Goal: Information Seeking & Learning: Understand process/instructions

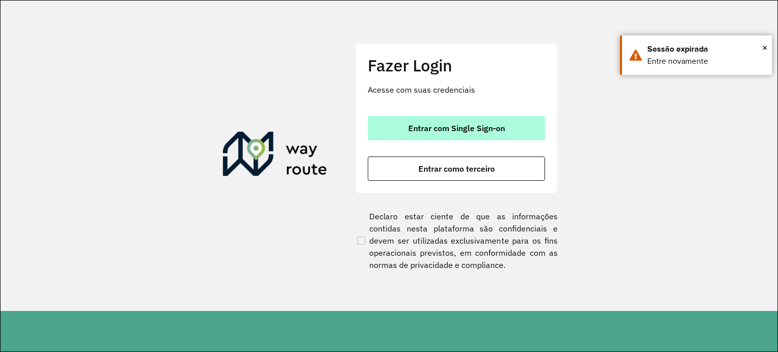
click at [473, 124] on span "Entrar com Single Sign-on" at bounding box center [456, 128] width 97 height 8
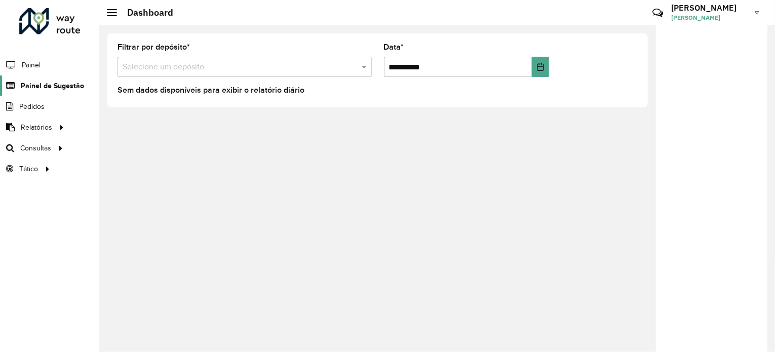
click at [51, 82] on span "Painel de Sugestão" at bounding box center [52, 86] width 63 height 11
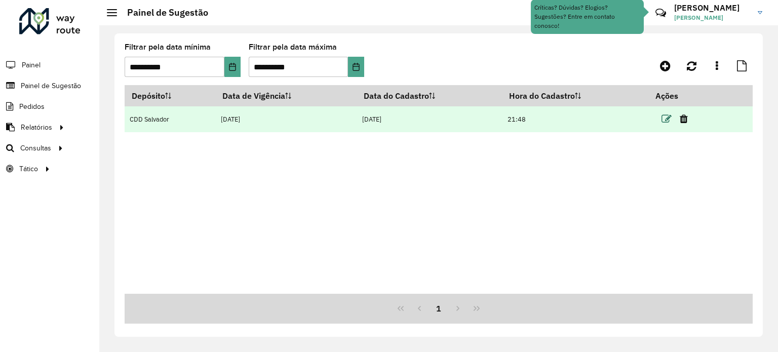
click at [666, 121] on icon at bounding box center [667, 119] width 10 height 10
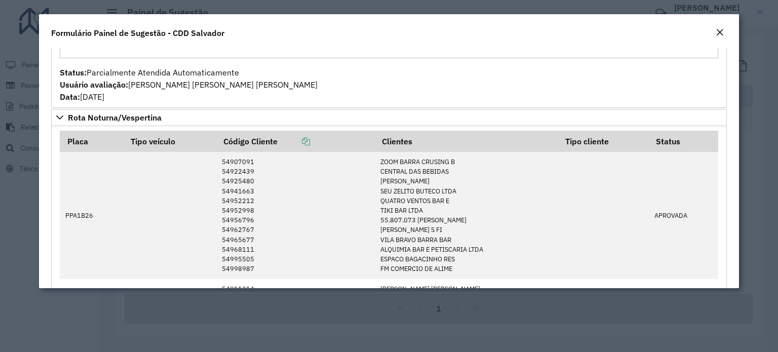
scroll to position [1834, 0]
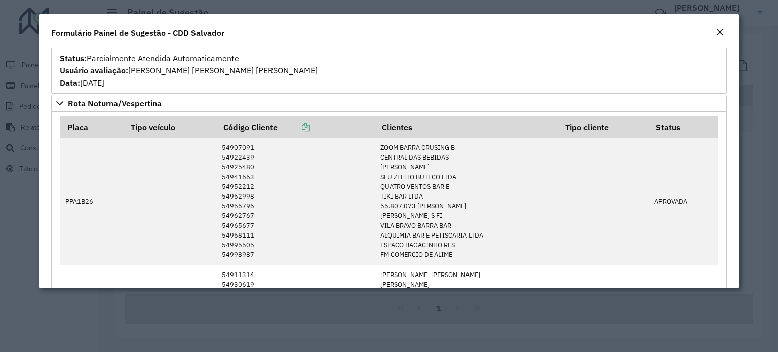
click at [716, 28] on em "Close" at bounding box center [720, 32] width 8 height 8
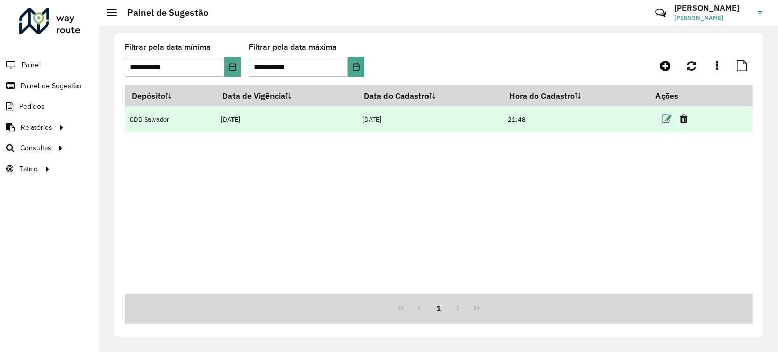
click at [665, 120] on icon at bounding box center [667, 119] width 10 height 10
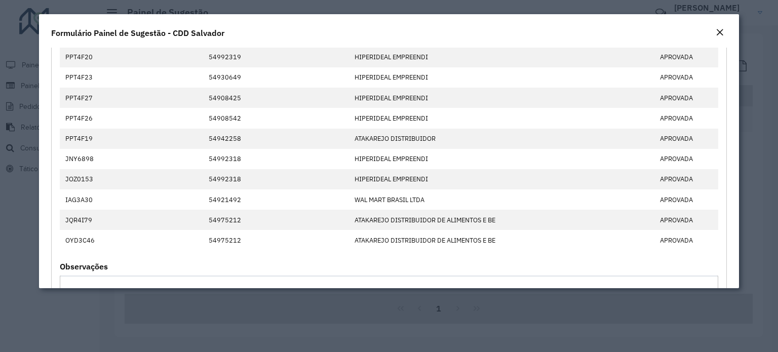
scroll to position [2367, 0]
click at [724, 31] on em "Close" at bounding box center [720, 32] width 8 height 8
